Goal: Information Seeking & Learning: Learn about a topic

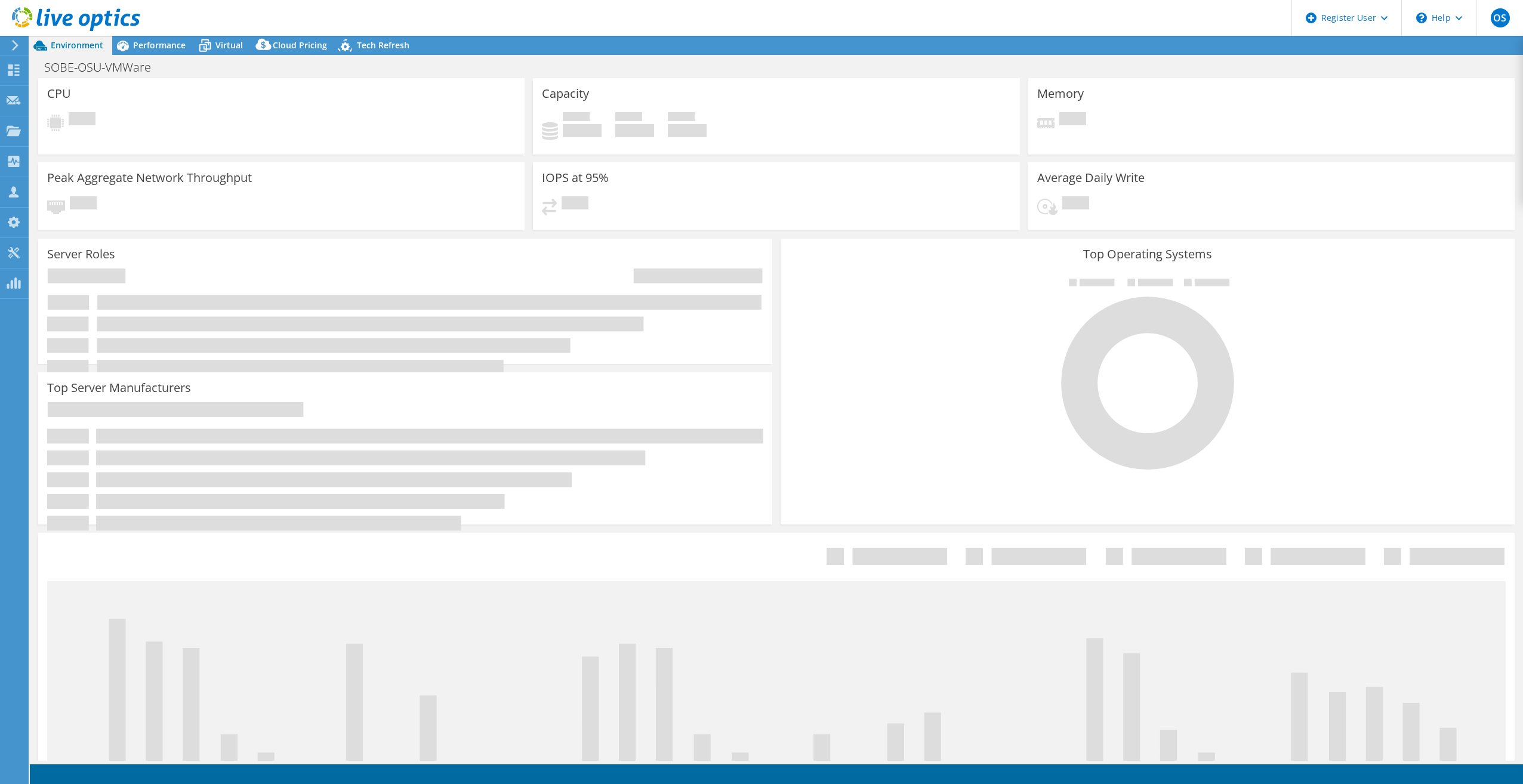
select select "USD"
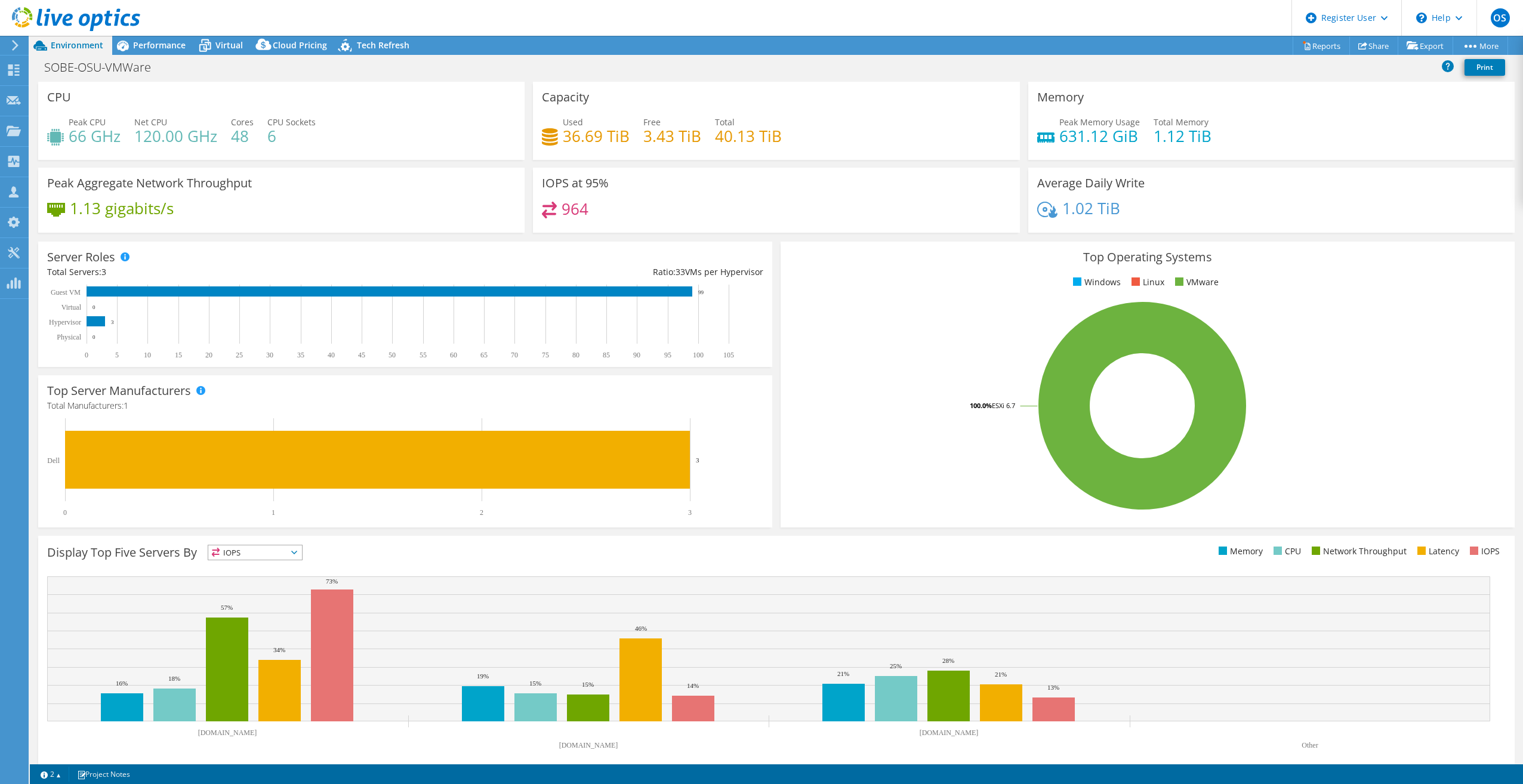
click at [1339, 247] on div "Top Operating Systems Windows Linux VMware 100.0% ESXi 6.7" at bounding box center [1147, 385] width 734 height 286
click at [159, 49] on span "Performance" at bounding box center [159, 45] width 53 height 12
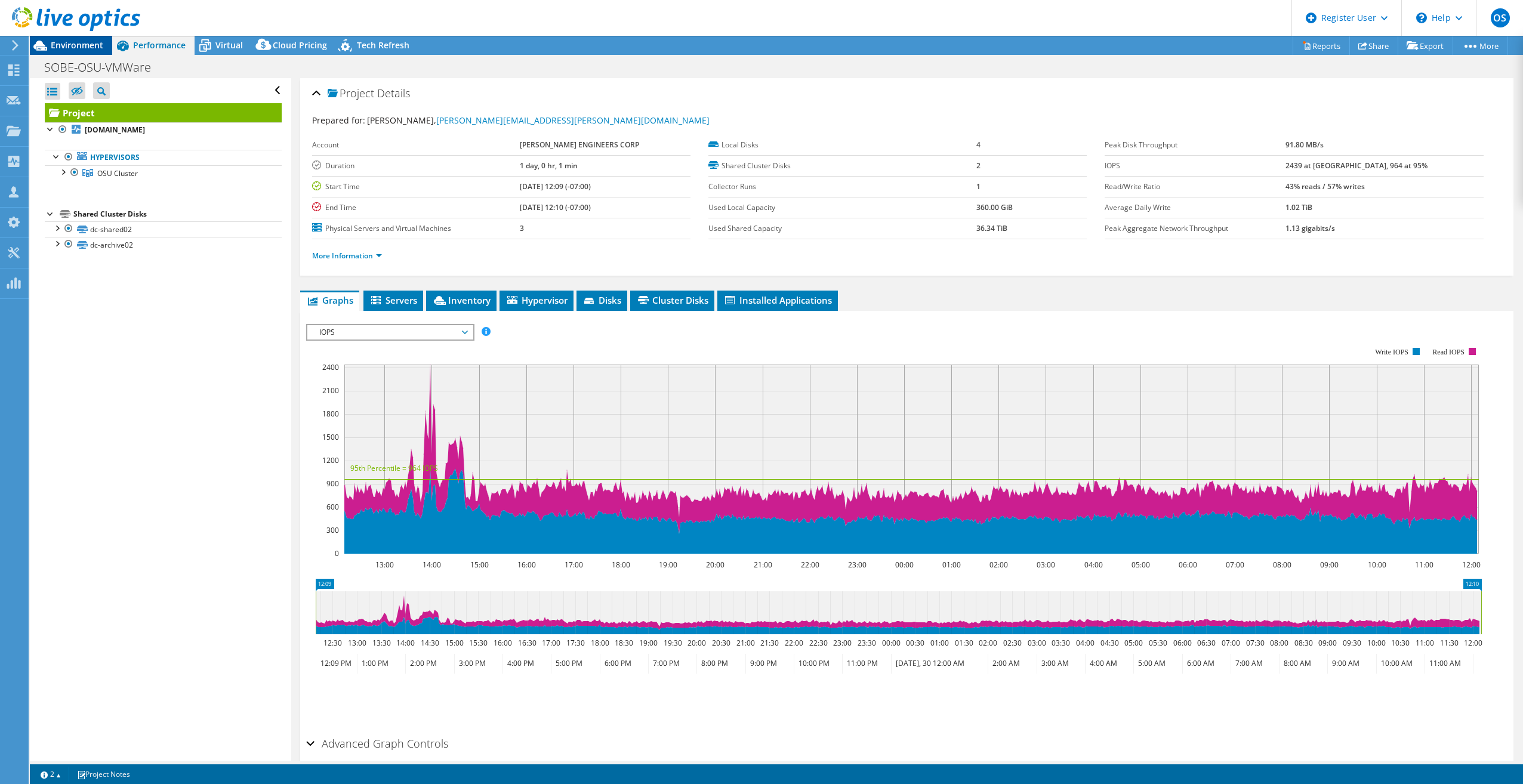
click at [65, 53] on div "Environment" at bounding box center [71, 45] width 82 height 19
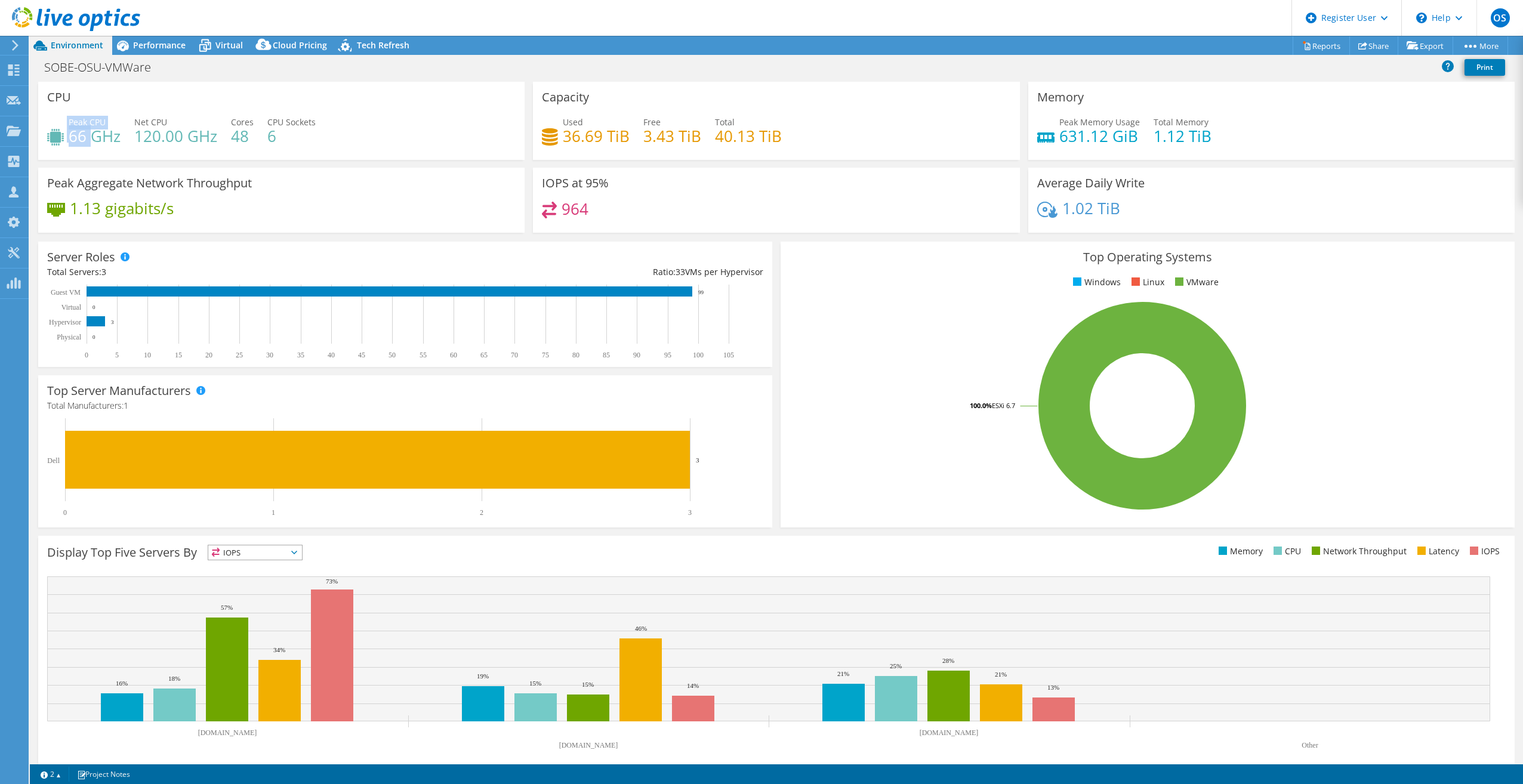
drag, startPoint x: 67, startPoint y: 140, endPoint x: 90, endPoint y: 140, distance: 23.0
click at [90, 140] on div "Peak CPU 66 GHz" at bounding box center [83, 129] width 73 height 27
drag, startPoint x: 90, startPoint y: 140, endPoint x: 138, endPoint y: 145, distance: 48.3
click at [138, 143] on h4 "120.00 GHz" at bounding box center [175, 136] width 83 height 13
drag, startPoint x: 136, startPoint y: 136, endPoint x: 185, endPoint y: 144, distance: 49.6
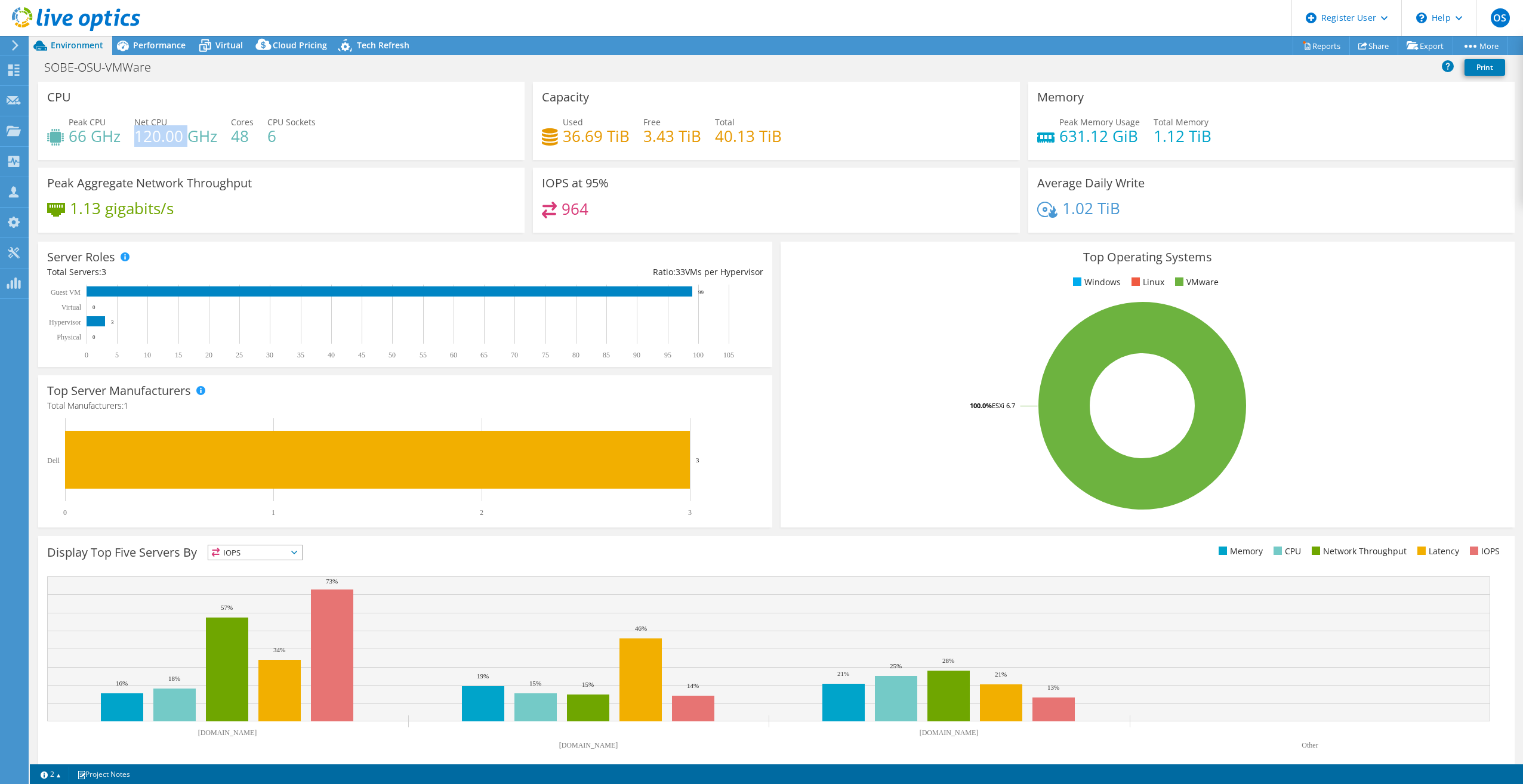
click at [185, 143] on h4 "120.00 GHz" at bounding box center [175, 136] width 83 height 13
drag, startPoint x: 185, startPoint y: 144, endPoint x: 95, endPoint y: 138, distance: 90.2
click at [87, 138] on h4 "66 GHz" at bounding box center [95, 136] width 52 height 13
drag, startPoint x: 230, startPoint y: 135, endPoint x: 248, endPoint y: 139, distance: 18.4
click at [248, 139] on h4 "48" at bounding box center [242, 136] width 23 height 13
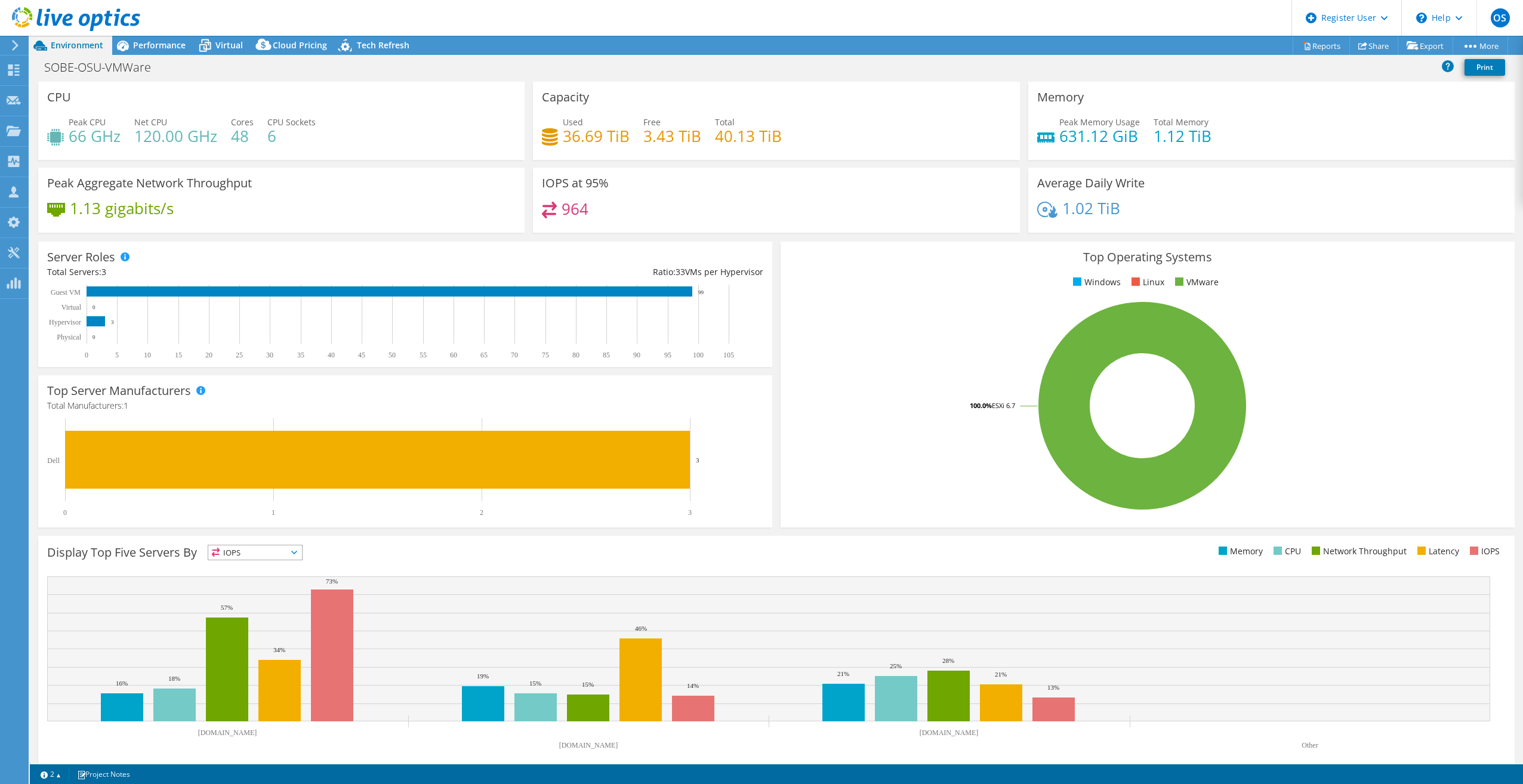
drag, startPoint x: 248, startPoint y: 139, endPoint x: 207, endPoint y: 67, distance: 82.9
click at [207, 67] on div "SOBE-OSU-VMWare Print" at bounding box center [776, 67] width 1493 height 22
click at [167, 48] on span "Performance" at bounding box center [159, 45] width 53 height 12
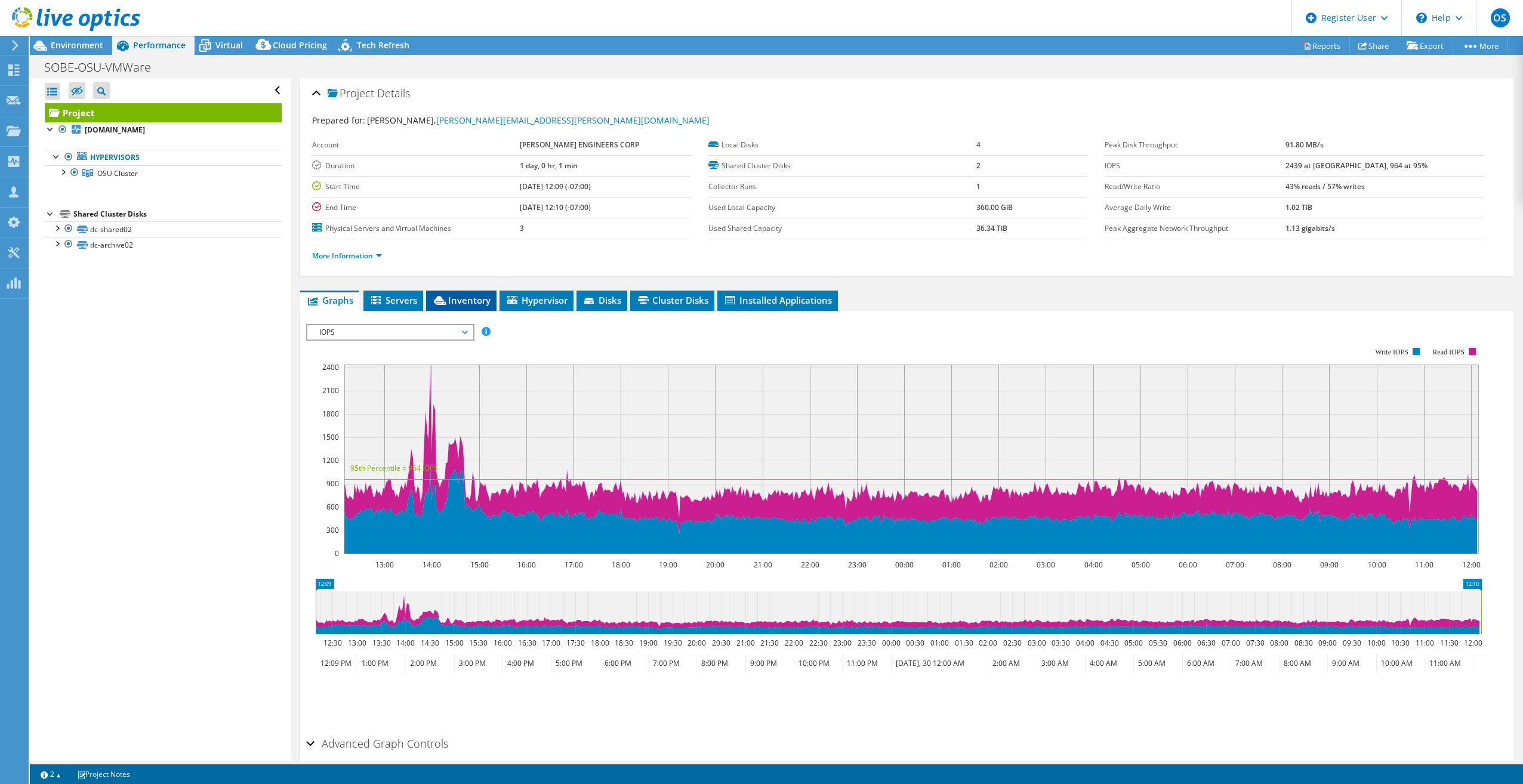
click at [488, 305] on span "Inventory" at bounding box center [461, 300] width 58 height 12
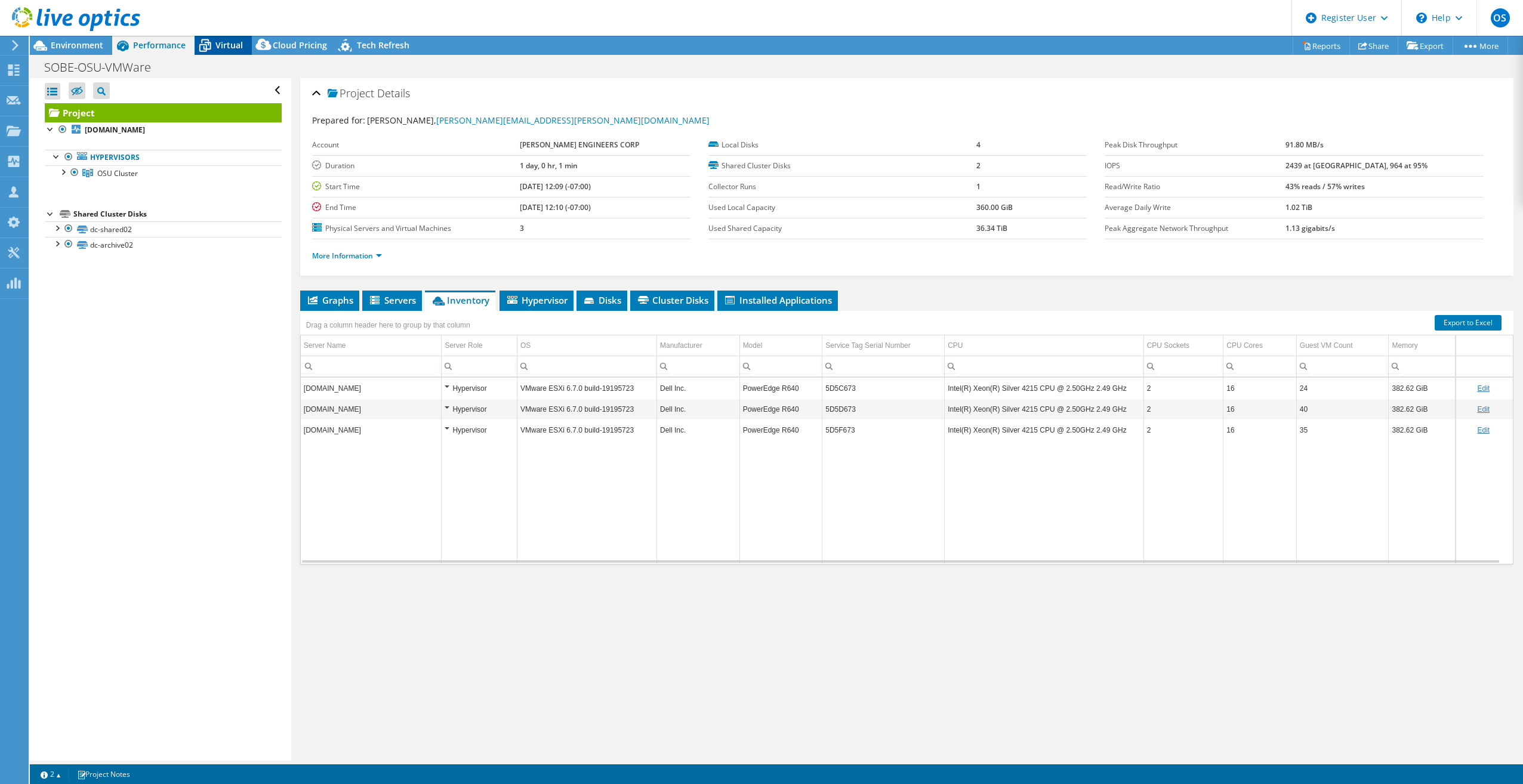
click at [233, 45] on span "Virtual" at bounding box center [228, 45] width 27 height 12
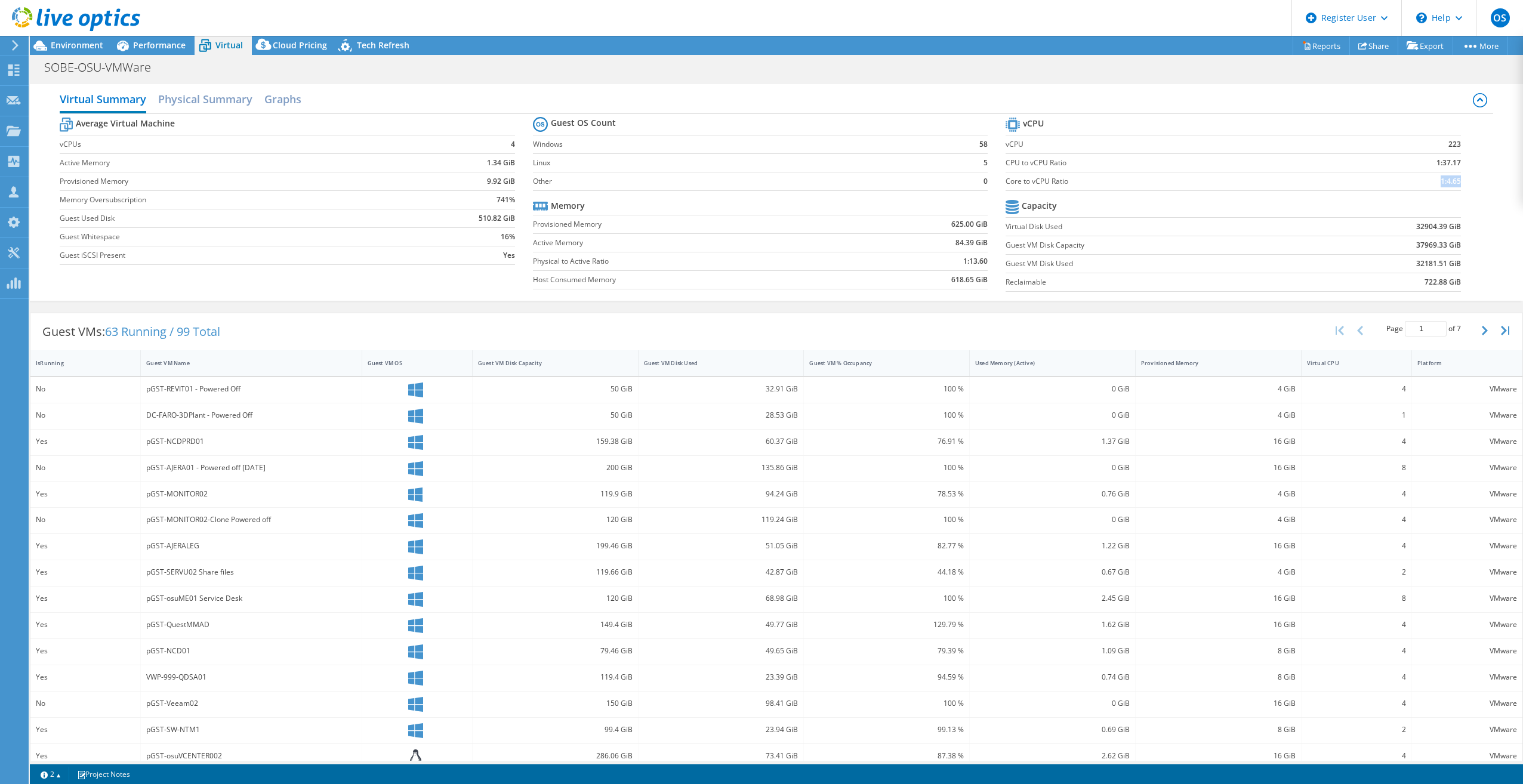
drag, startPoint x: 1451, startPoint y: 184, endPoint x: 1430, endPoint y: 187, distance: 21.2
click at [1430, 187] on td "1:4.65" at bounding box center [1401, 181] width 119 height 19
click at [1474, 193] on div "Average Virtual Machine vCPUs 4 Active Memory 1.34 GiB Provisioned Memory 9.92 …" at bounding box center [777, 206] width 1433 height 184
drag, startPoint x: 1456, startPoint y: 179, endPoint x: 1413, endPoint y: 180, distance: 43.0
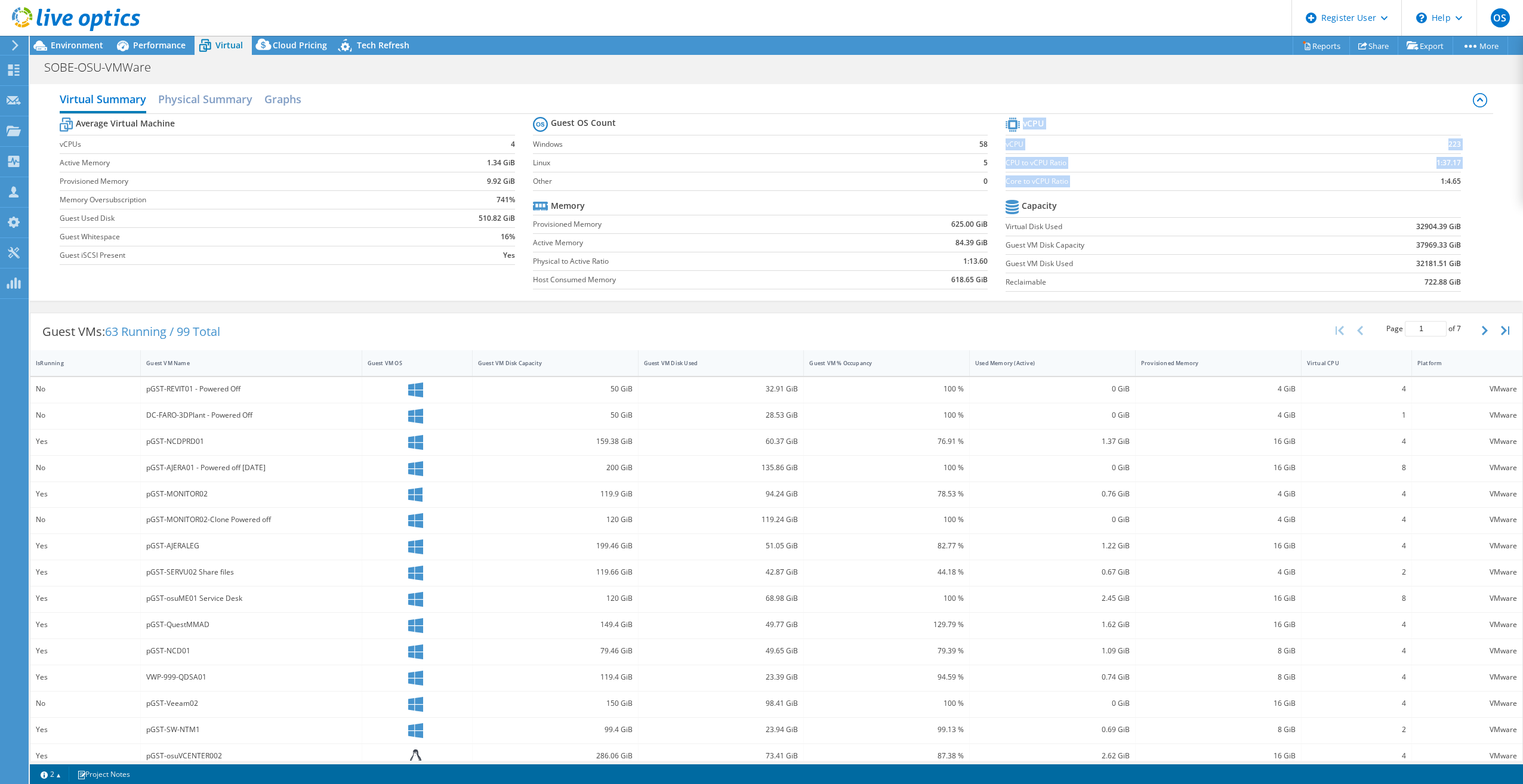
click at [1413, 180] on section "vCPU vCPU 223 CPU to vCPU Ratio 1:37.17 Core to vCPU Ratio 1:4.65 Capacity Virt…" at bounding box center [1243, 205] width 473 height 183
drag, startPoint x: 1413, startPoint y: 180, endPoint x: 1444, endPoint y: 188, distance: 32.0
click at [1427, 184] on td "1:4.65" at bounding box center [1401, 181] width 119 height 19
click at [1490, 190] on div "Virtual Summary Physical Summary Graphs Average Virtual Machine vCPUs 4 Active …" at bounding box center [776, 192] width 1493 height 217
drag, startPoint x: 1453, startPoint y: 183, endPoint x: 1416, endPoint y: 186, distance: 37.1
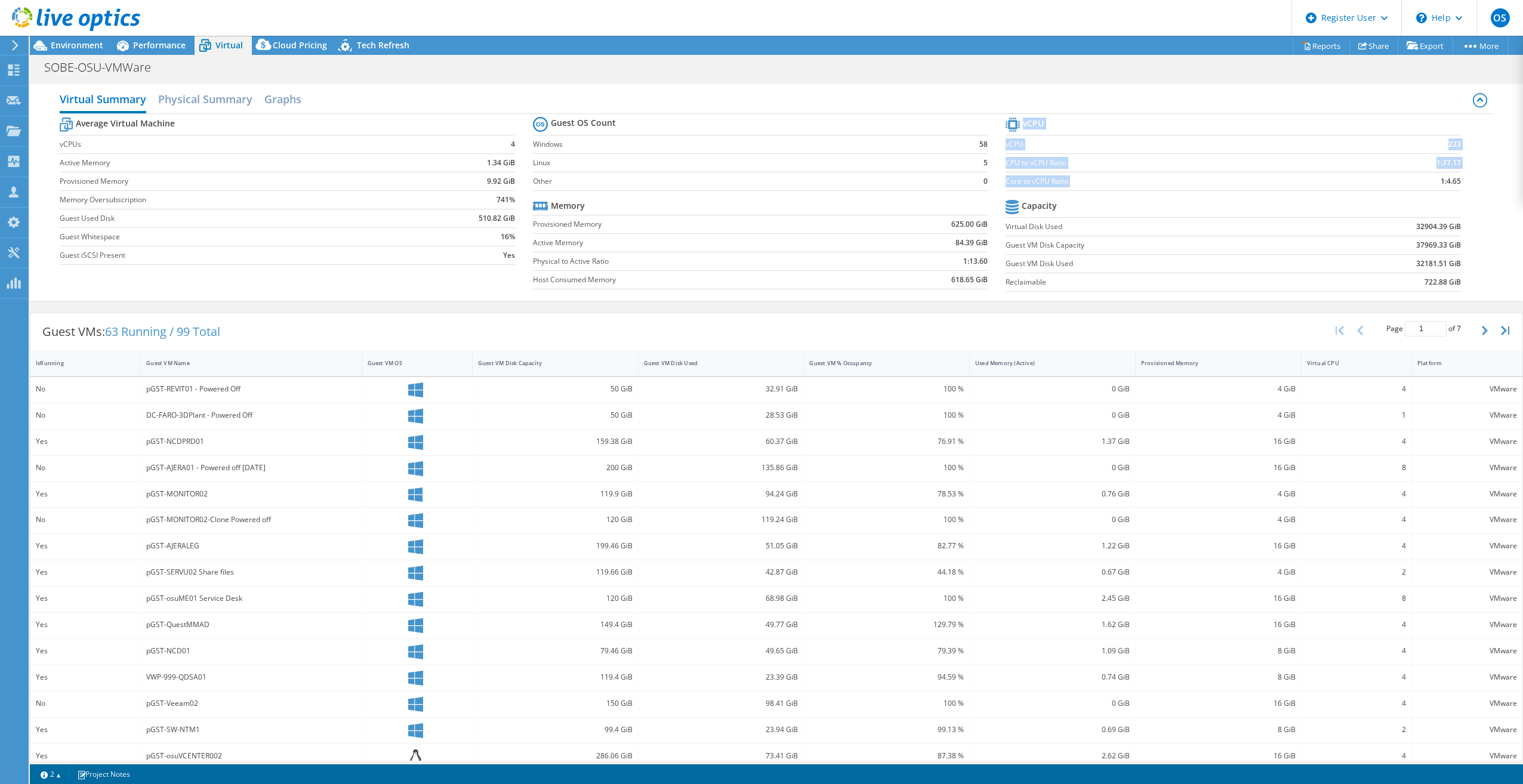
click at [1416, 186] on section "vCPU vCPU 223 CPU to vCPU Ratio 1:37.17 Core to vCPU Ratio 1:4.65 Capacity Virt…" at bounding box center [1243, 205] width 473 height 183
drag, startPoint x: 1416, startPoint y: 186, endPoint x: 1430, endPoint y: 189, distance: 14.3
click at [1429, 189] on td "1:4.65" at bounding box center [1401, 181] width 119 height 19
drag, startPoint x: 1453, startPoint y: 181, endPoint x: 1420, endPoint y: 177, distance: 33.2
click at [1420, 177] on section "vCPU vCPU 223 CPU to vCPU Ratio 1:37.17 Core to vCPU Ratio 1:4.65 Capacity Virt…" at bounding box center [1243, 205] width 473 height 183
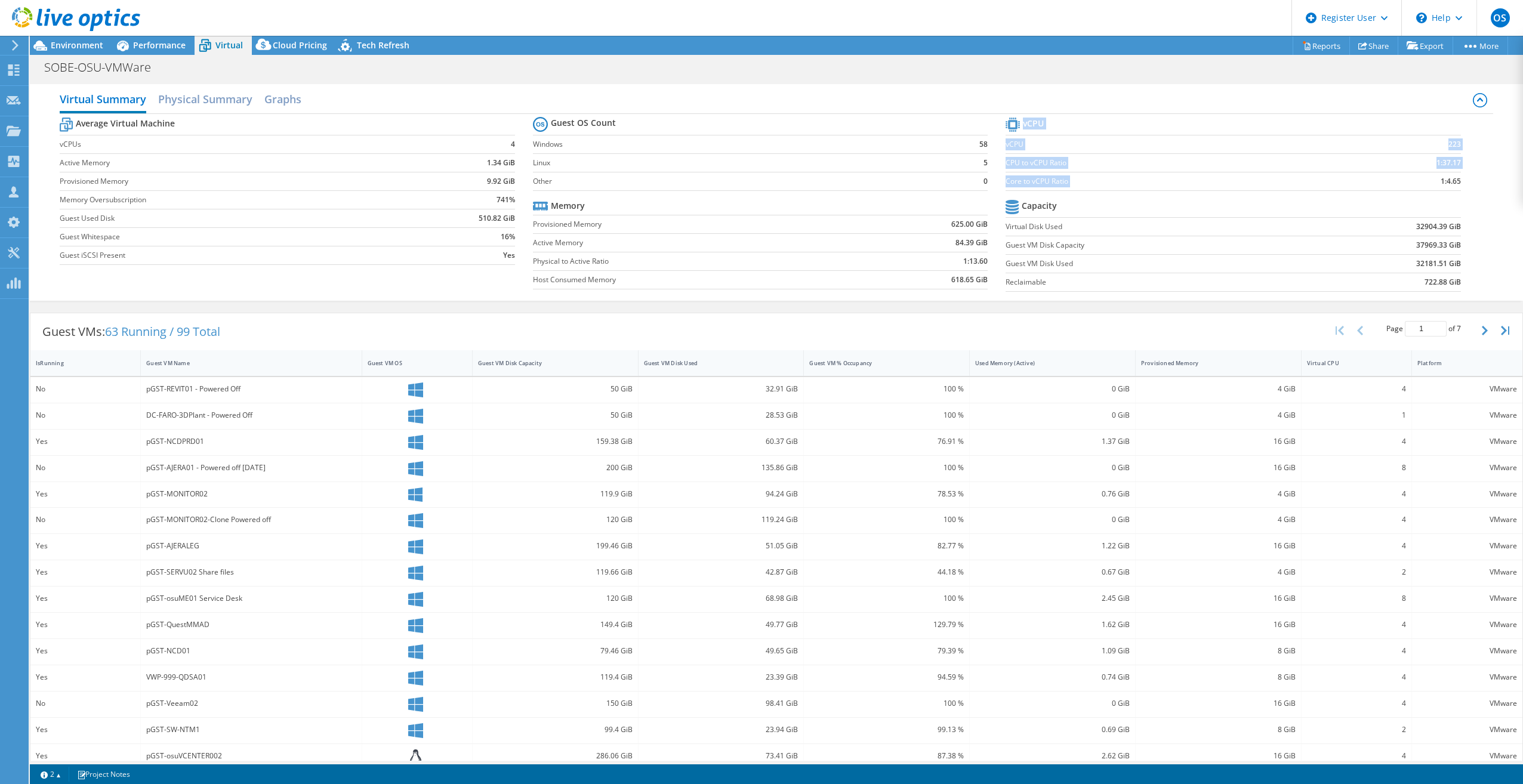
drag, startPoint x: 1420, startPoint y: 177, endPoint x: 1465, endPoint y: 187, distance: 46.1
click at [1465, 187] on section "vCPU vCPU 223 CPU to vCPU Ratio 1:37.17 Core to vCPU Ratio 1:4.65 Capacity Virt…" at bounding box center [1243, 205] width 473 height 183
drag, startPoint x: 1454, startPoint y: 182, endPoint x: 1391, endPoint y: 183, distance: 63.0
click at [1391, 183] on section "vCPU vCPU 223 CPU to vCPU Ratio 1:37.17 Core to vCPU Ratio 1:4.65 Capacity Virt…" at bounding box center [1243, 205] width 473 height 183
click at [1391, 183] on td "1:4.65" at bounding box center [1401, 181] width 119 height 19
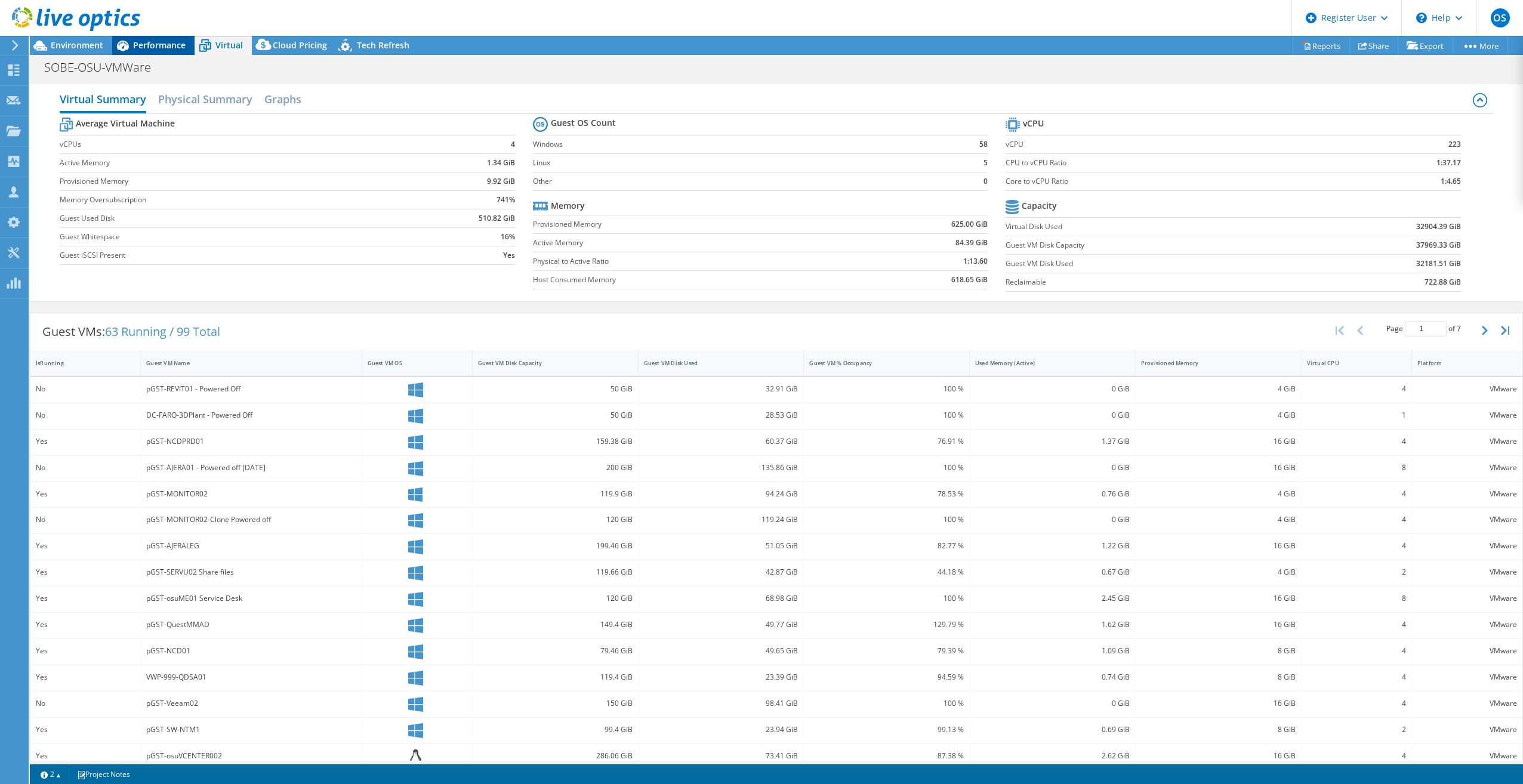
click at [159, 45] on span "Performance" at bounding box center [159, 45] width 53 height 12
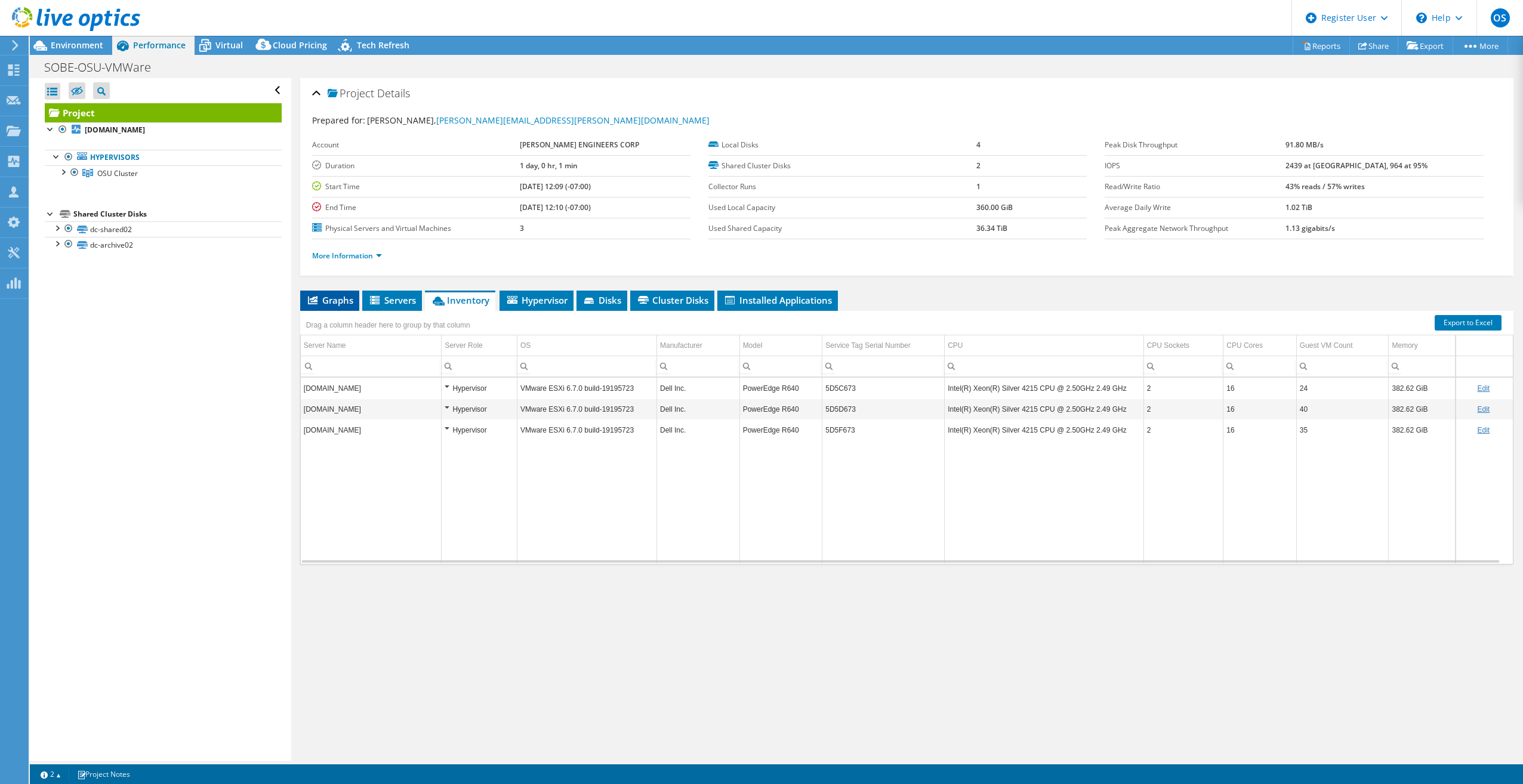
click at [327, 293] on li "Graphs" at bounding box center [330, 301] width 59 height 21
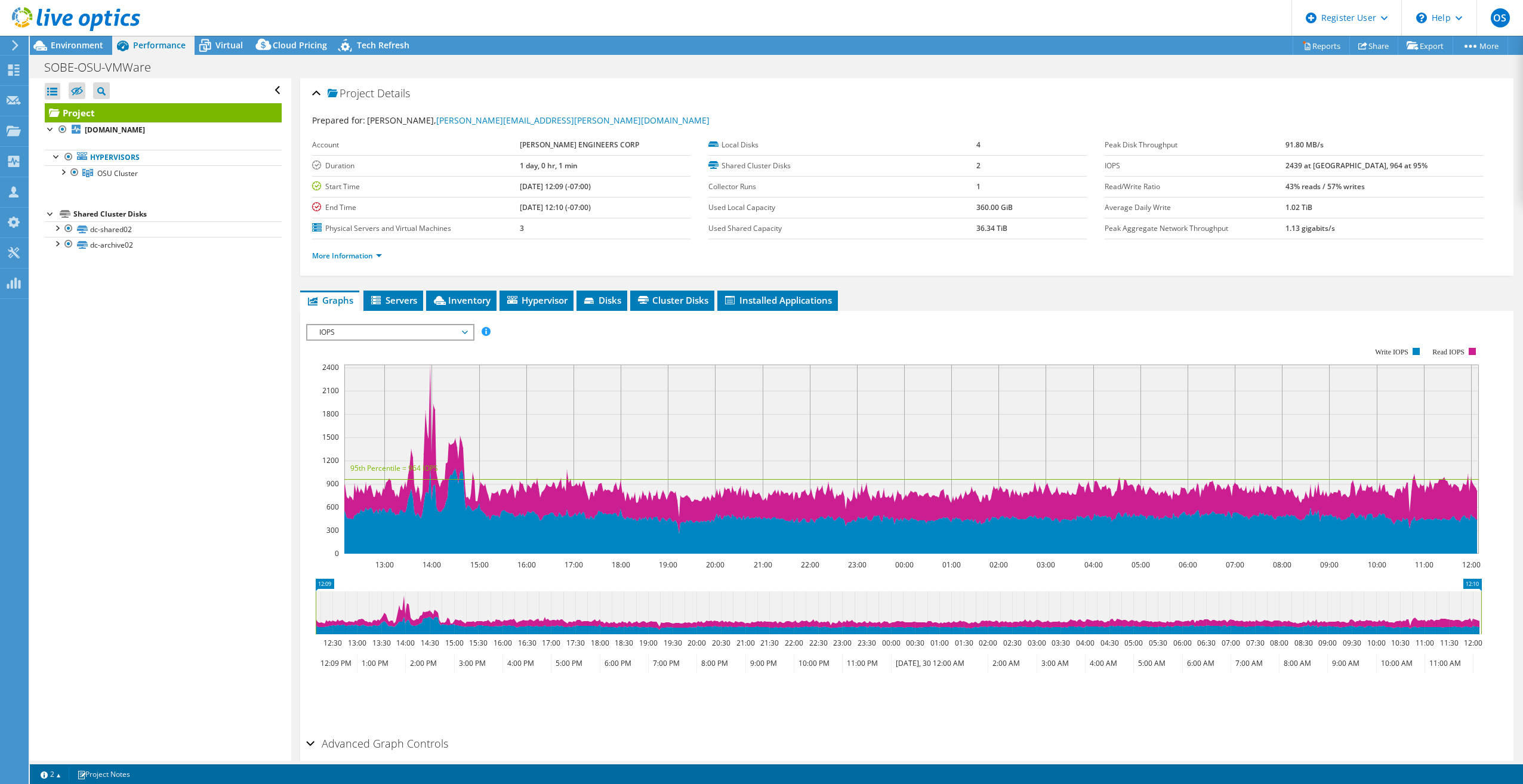
click at [468, 334] on span "IOPS" at bounding box center [390, 332] width 165 height 14
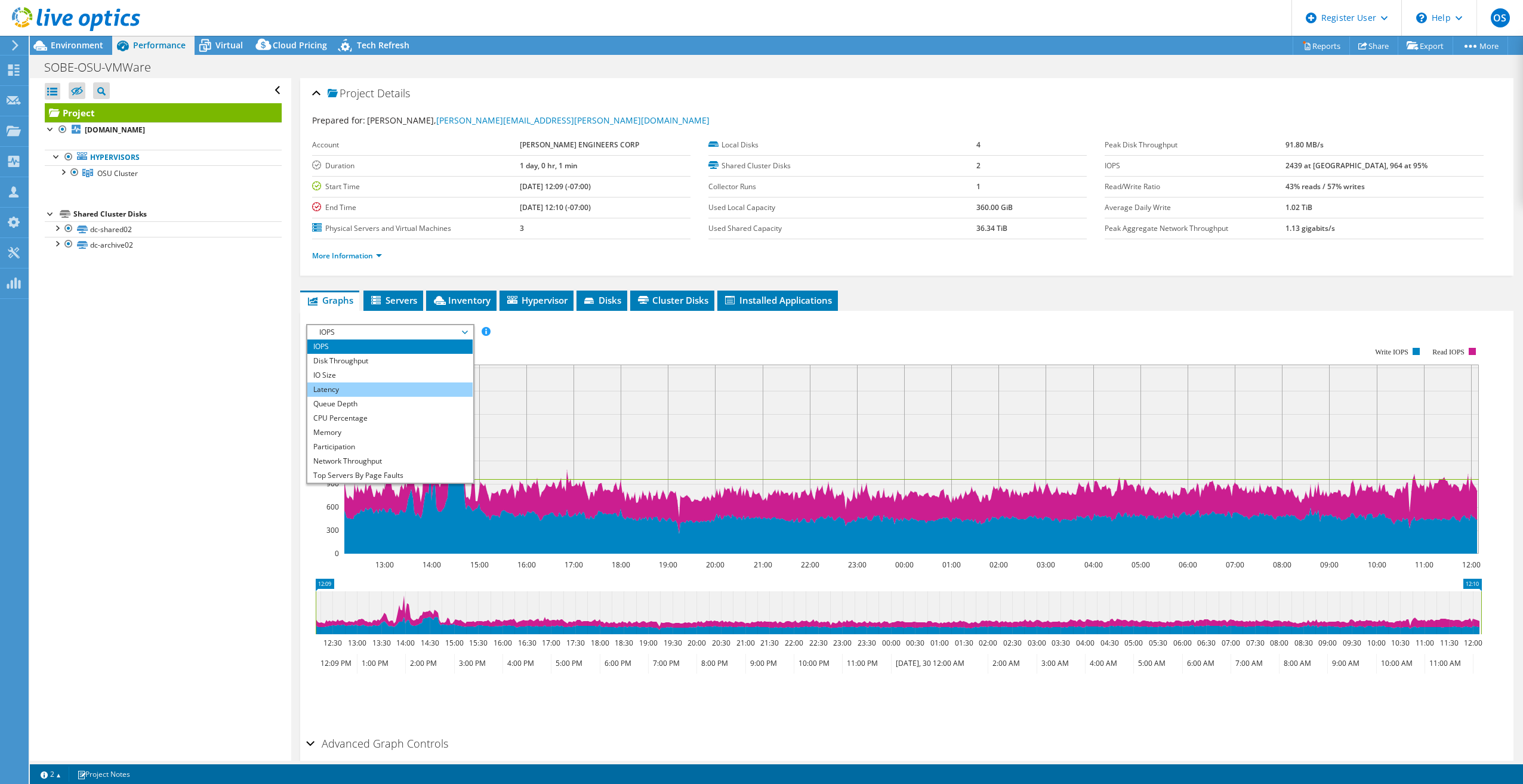
click at [378, 387] on li "Latency" at bounding box center [390, 390] width 165 height 14
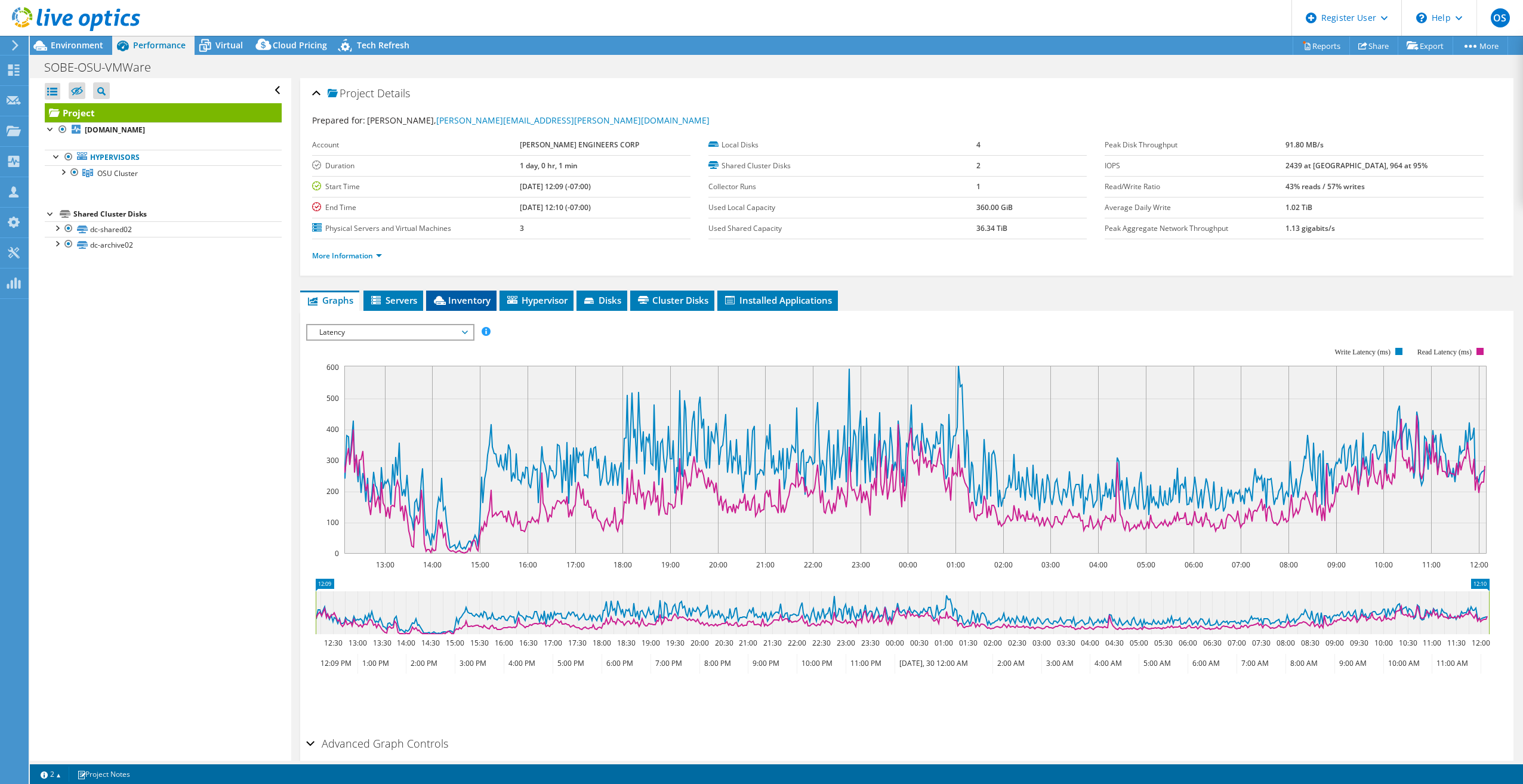
click at [463, 291] on li "Inventory" at bounding box center [462, 301] width 71 height 21
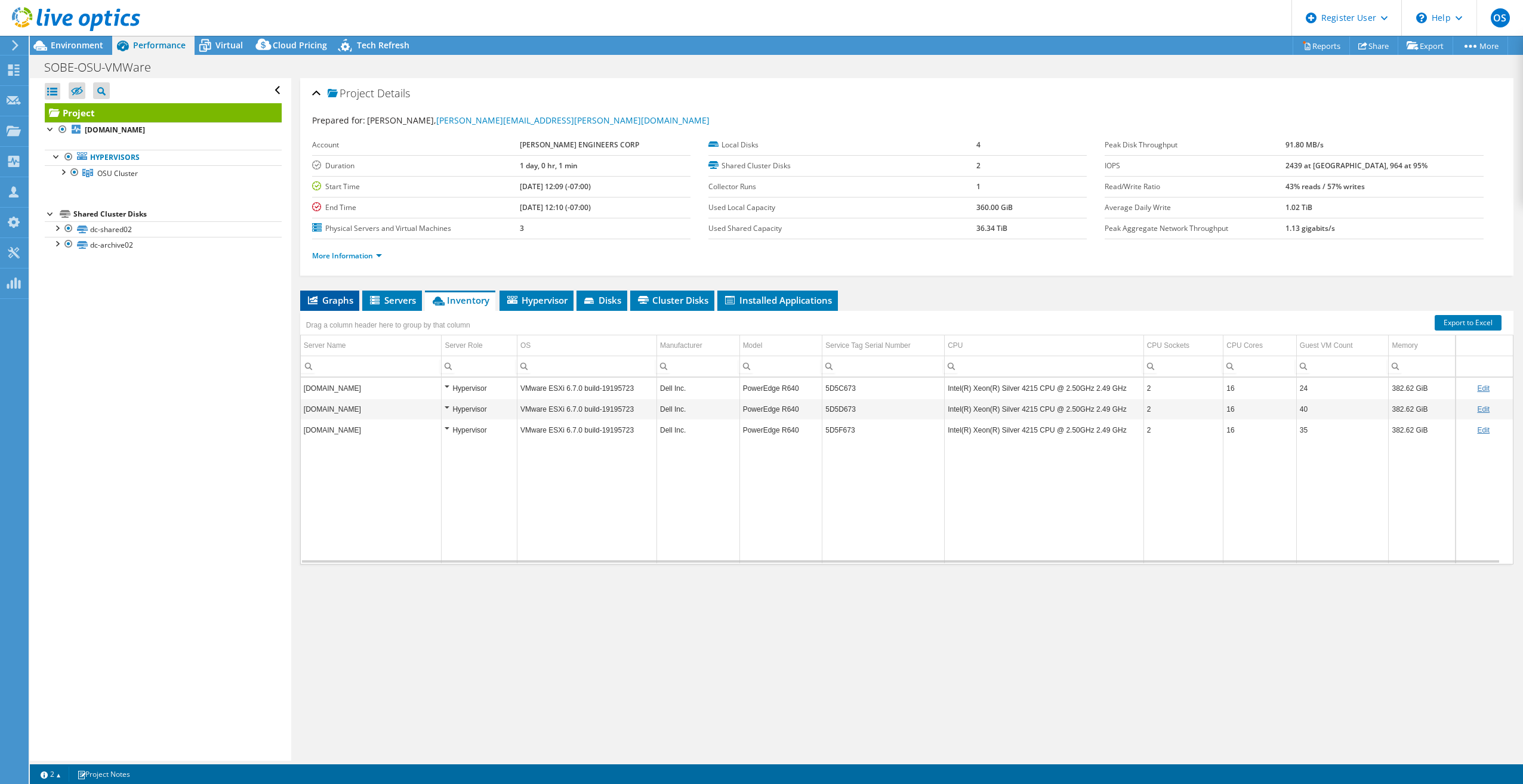
click at [336, 295] on span "Graphs" at bounding box center [330, 300] width 47 height 12
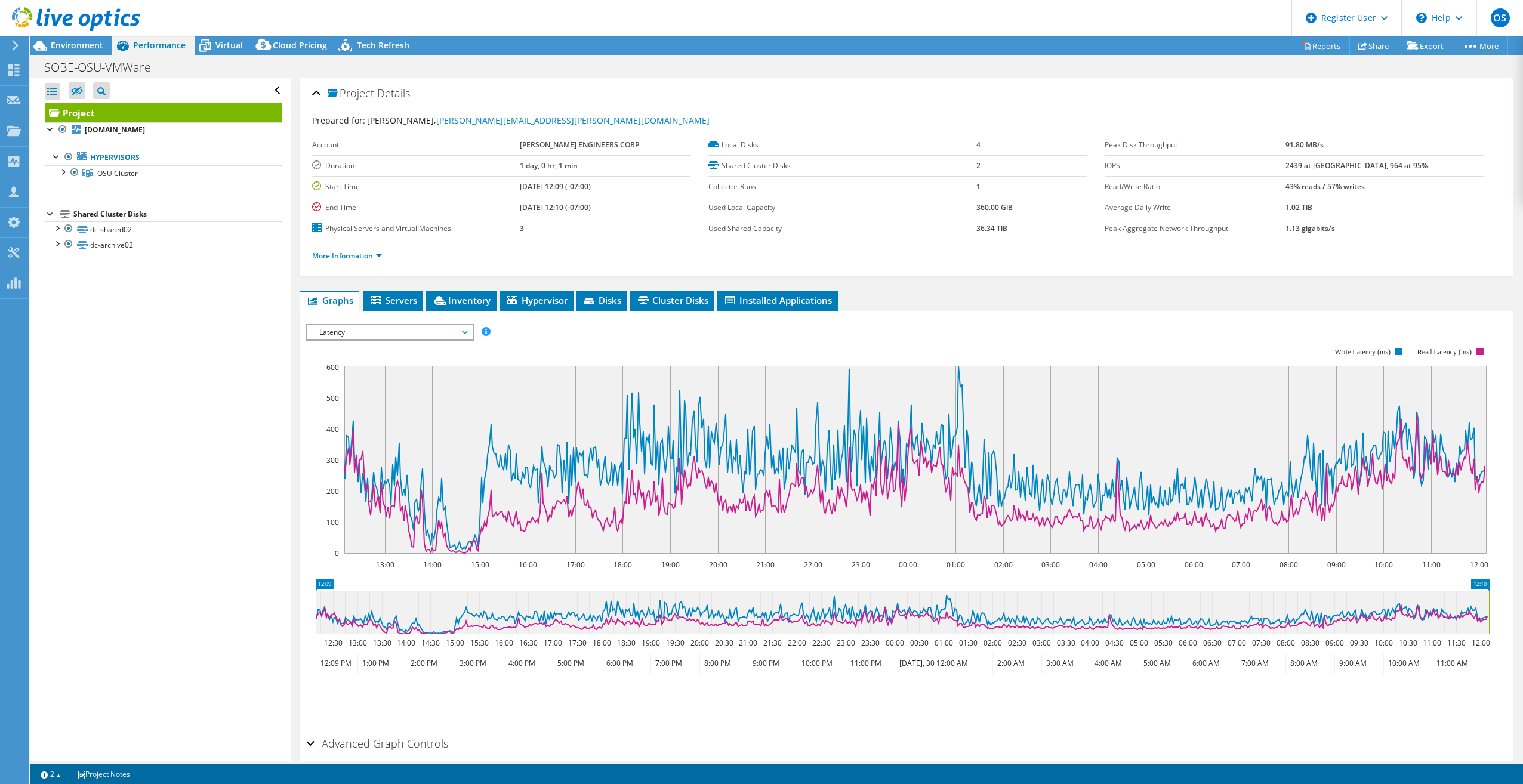
click at [379, 325] on span "Latency" at bounding box center [390, 332] width 154 height 14
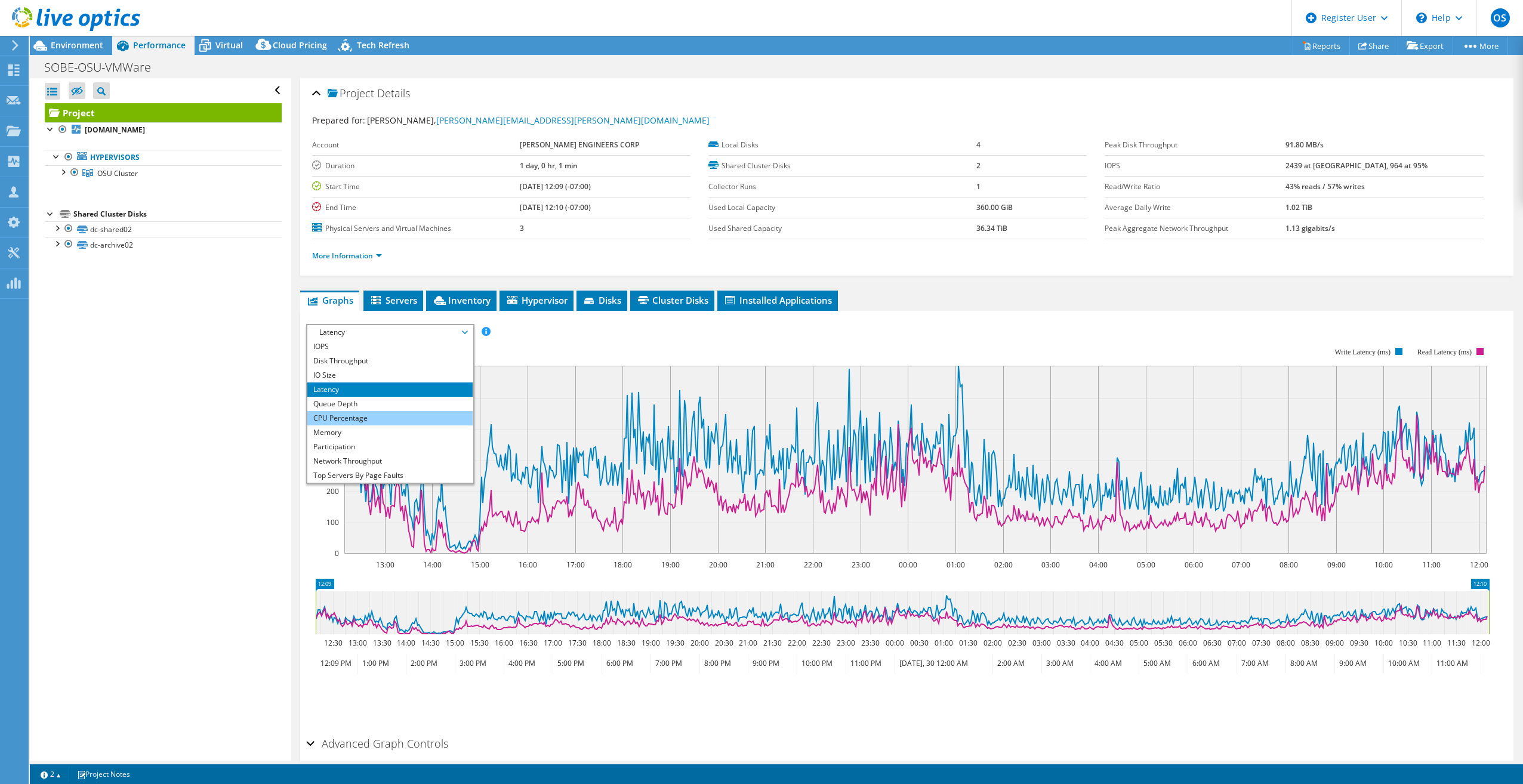
click at [361, 413] on li "CPU Percentage" at bounding box center [390, 417] width 165 height 14
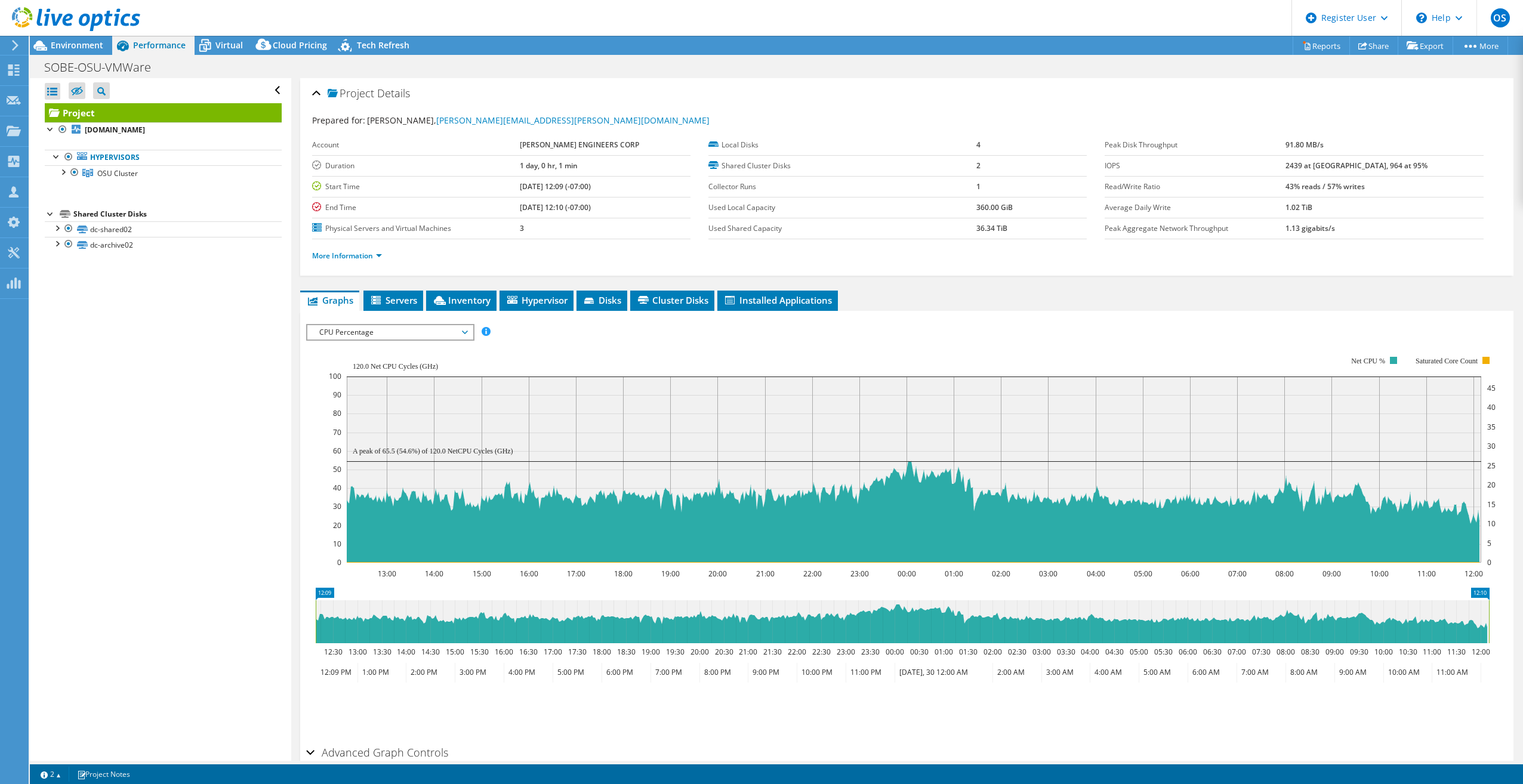
click at [350, 326] on span "CPU Percentage" at bounding box center [390, 332] width 154 height 14
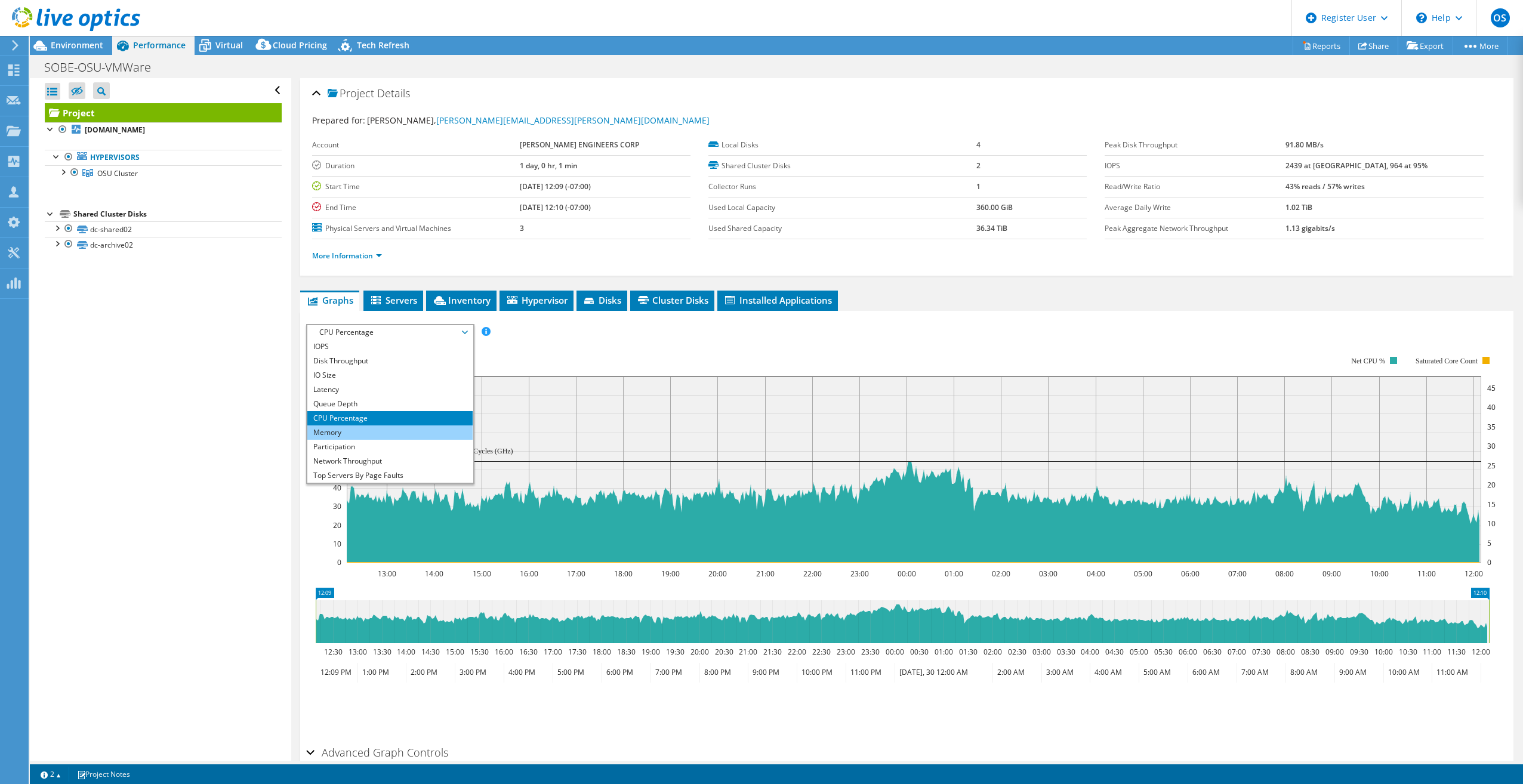
click at [379, 431] on li "Memory" at bounding box center [390, 432] width 165 height 14
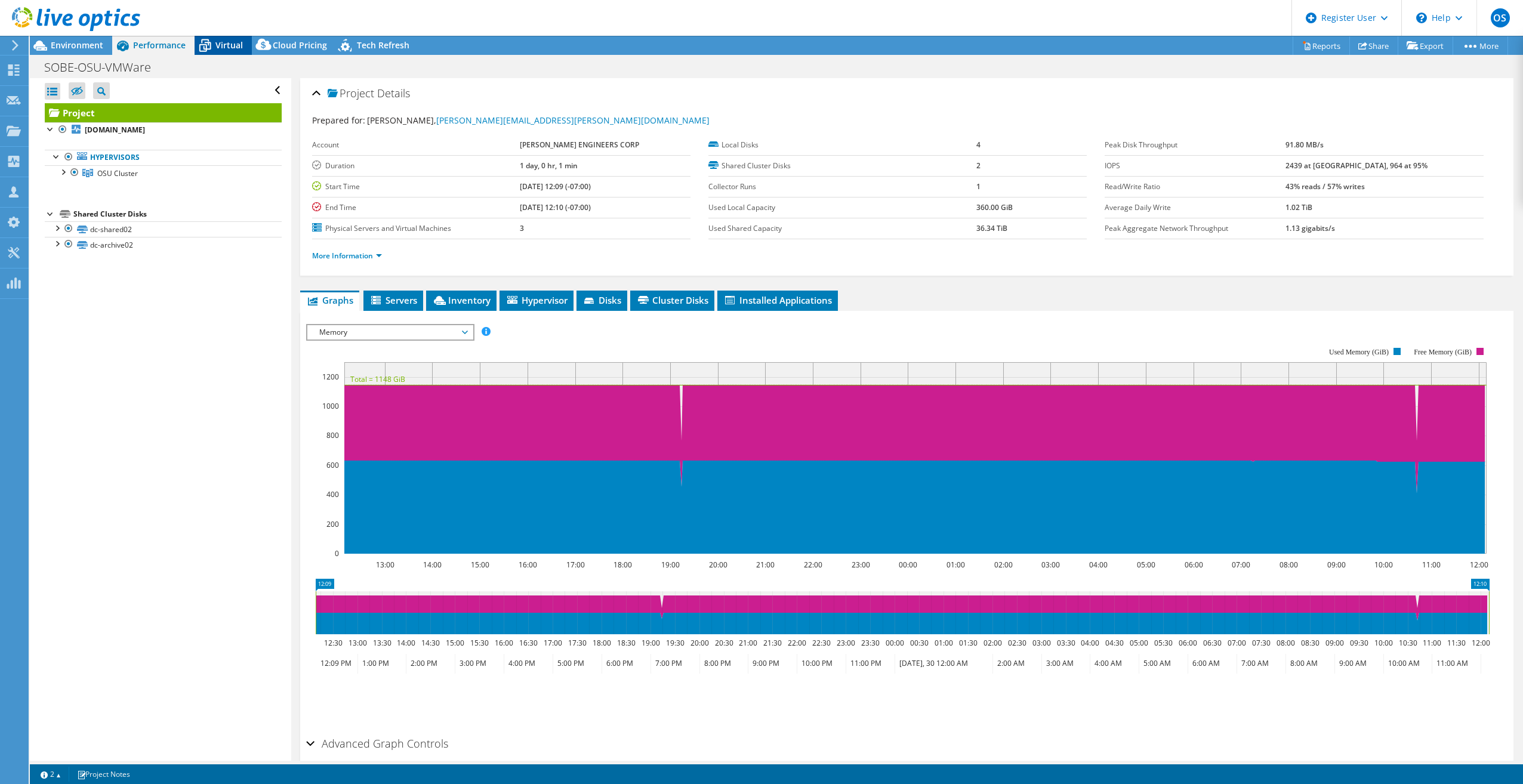
click at [228, 44] on span "Virtual" at bounding box center [228, 45] width 27 height 12
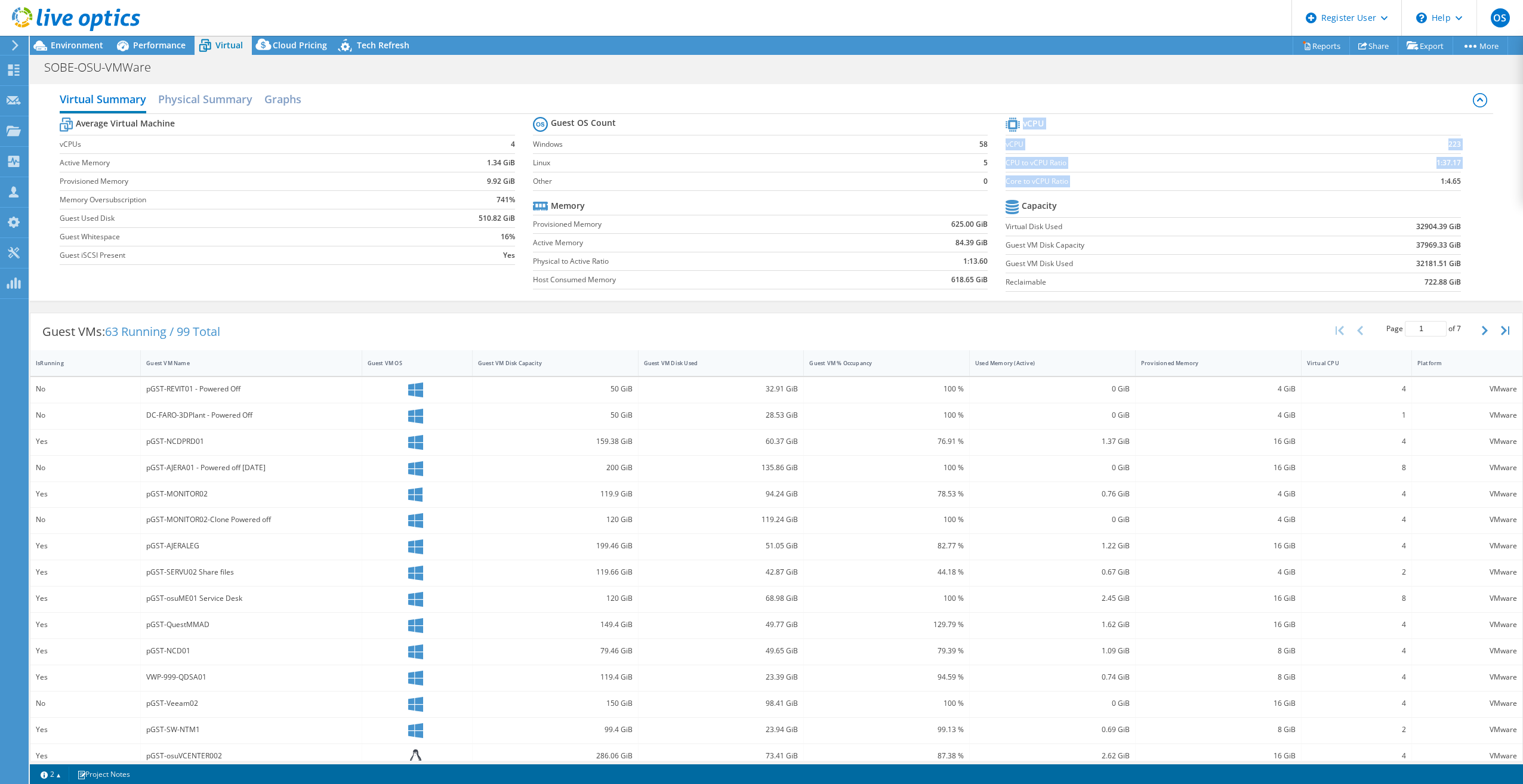
drag, startPoint x: 1453, startPoint y: 182, endPoint x: 1423, endPoint y: 187, distance: 30.4
click at [1423, 187] on section "vCPU vCPU 223 CPU to vCPU Ratio 1:37.17 Core to vCPU Ratio 1:4.65 Capacity Virt…" at bounding box center [1243, 205] width 473 height 183
drag, startPoint x: 1423, startPoint y: 187, endPoint x: 1468, endPoint y: 197, distance: 46.1
click at [1468, 197] on section "vCPU vCPU 223 CPU to vCPU Ratio 1:37.17 Core to vCPU Ratio 1:4.65 Capacity Virt…" at bounding box center [1243, 205] width 473 height 183
drag, startPoint x: 1451, startPoint y: 180, endPoint x: 1411, endPoint y: 186, distance: 40.4
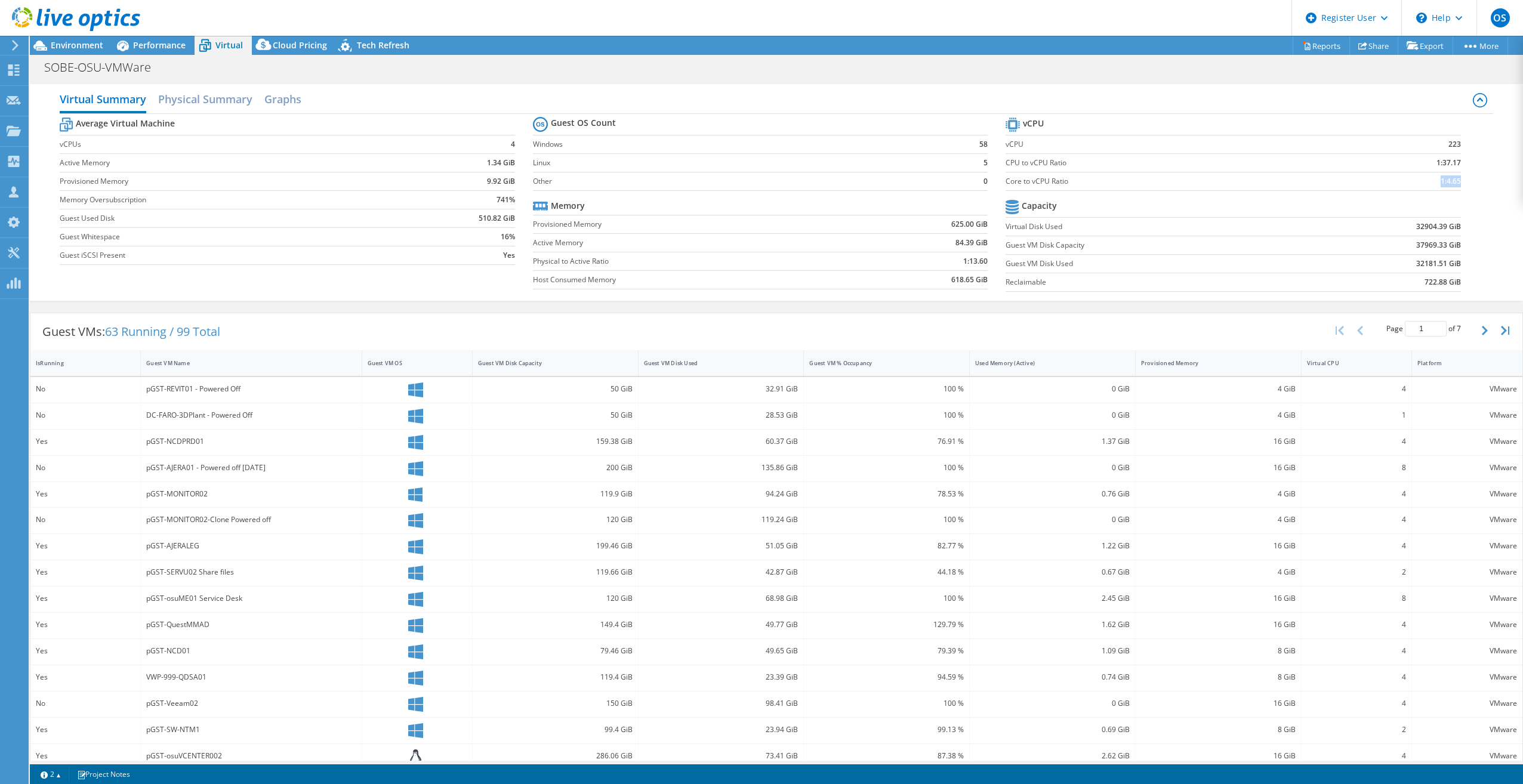
click at [1411, 186] on td "1:4.65" at bounding box center [1401, 181] width 119 height 19
click at [79, 47] on span "Environment" at bounding box center [77, 45] width 53 height 12
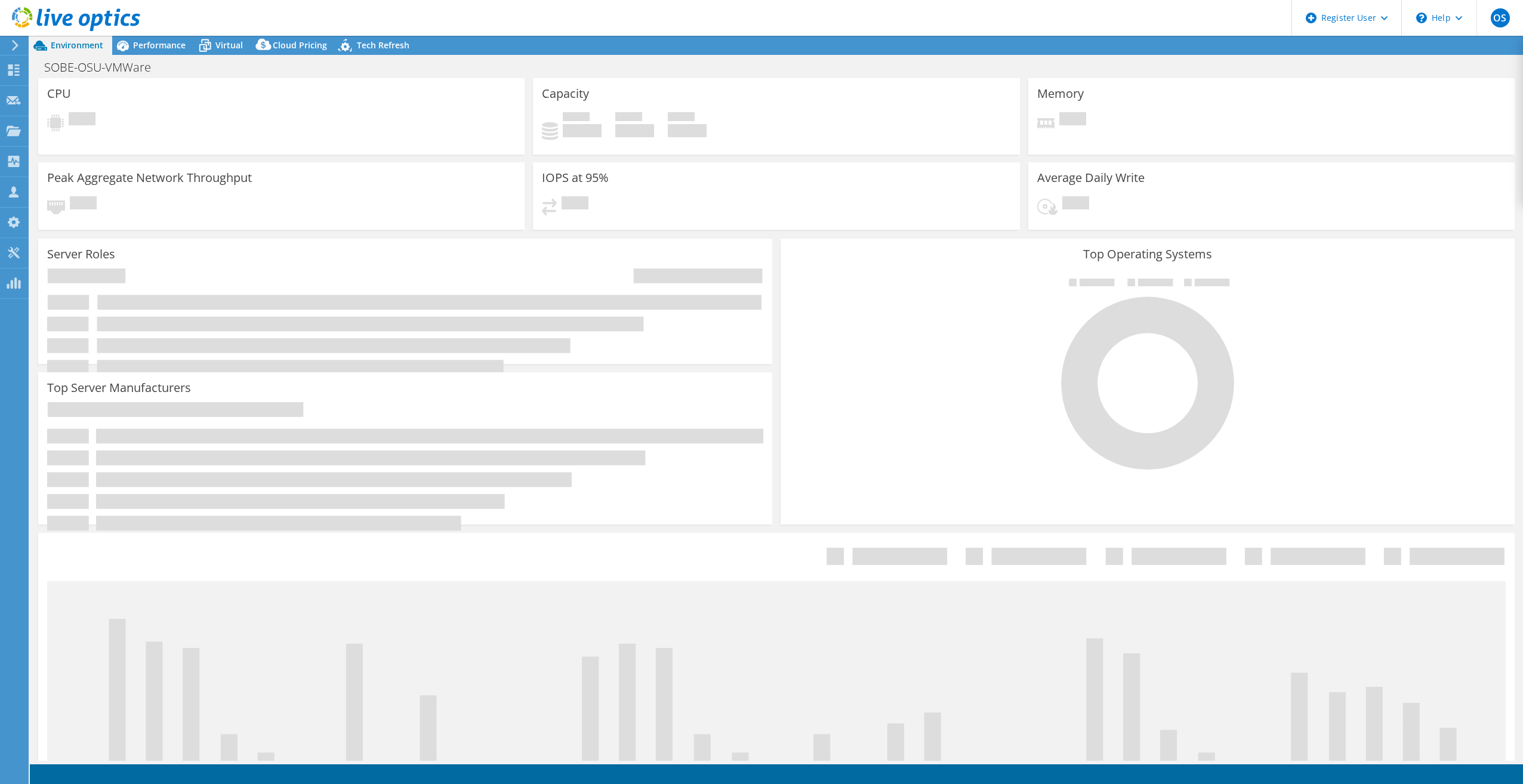
select select "USD"
